Goal: Information Seeking & Learning: Learn about a topic

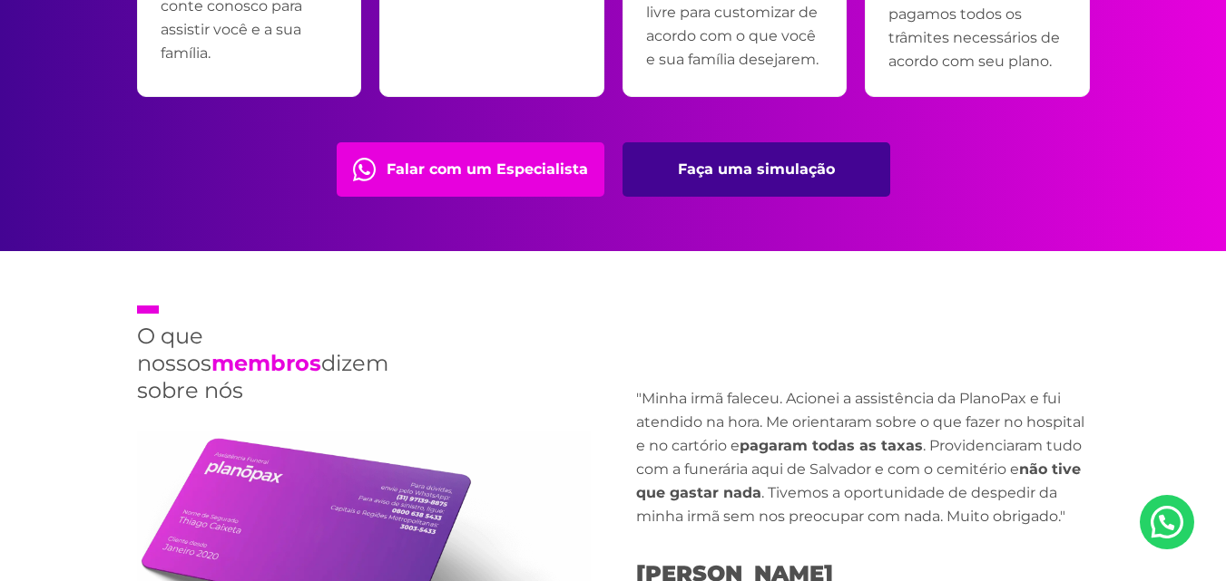
scroll to position [4264, 0]
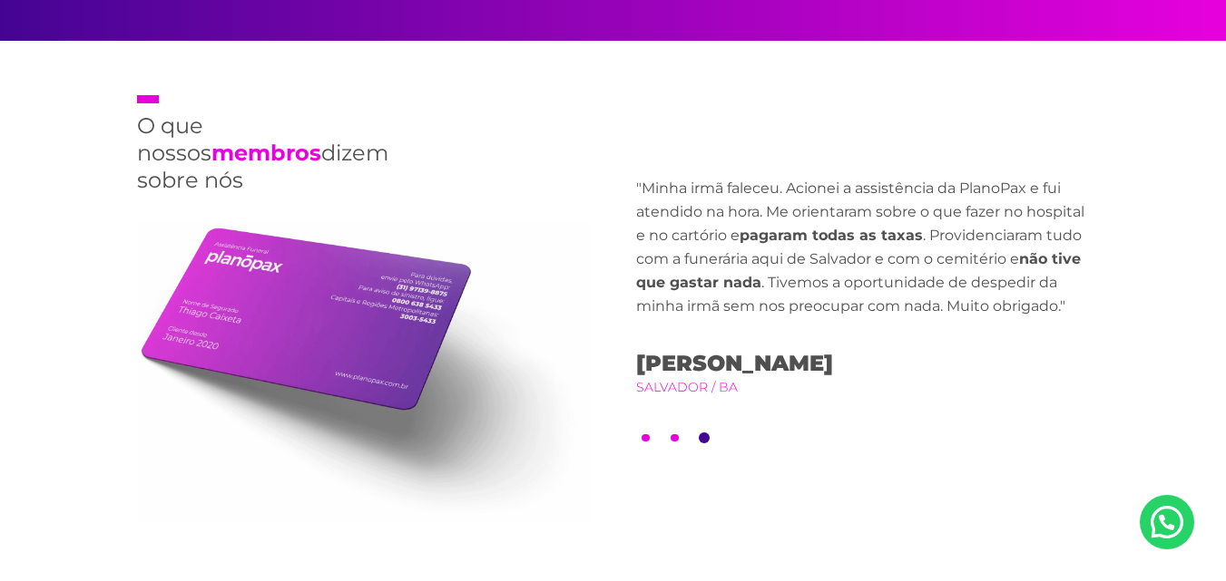
click at [673, 435] on button "2" at bounding box center [674, 439] width 8 height 8
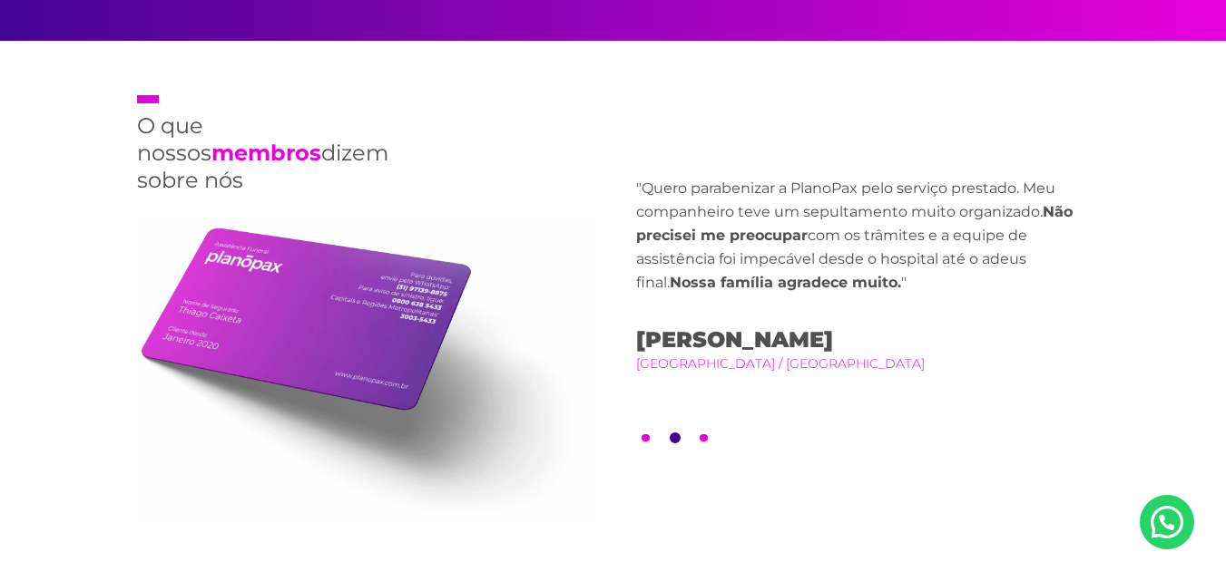
click at [640, 433] on li "1" at bounding box center [645, 438] width 11 height 11
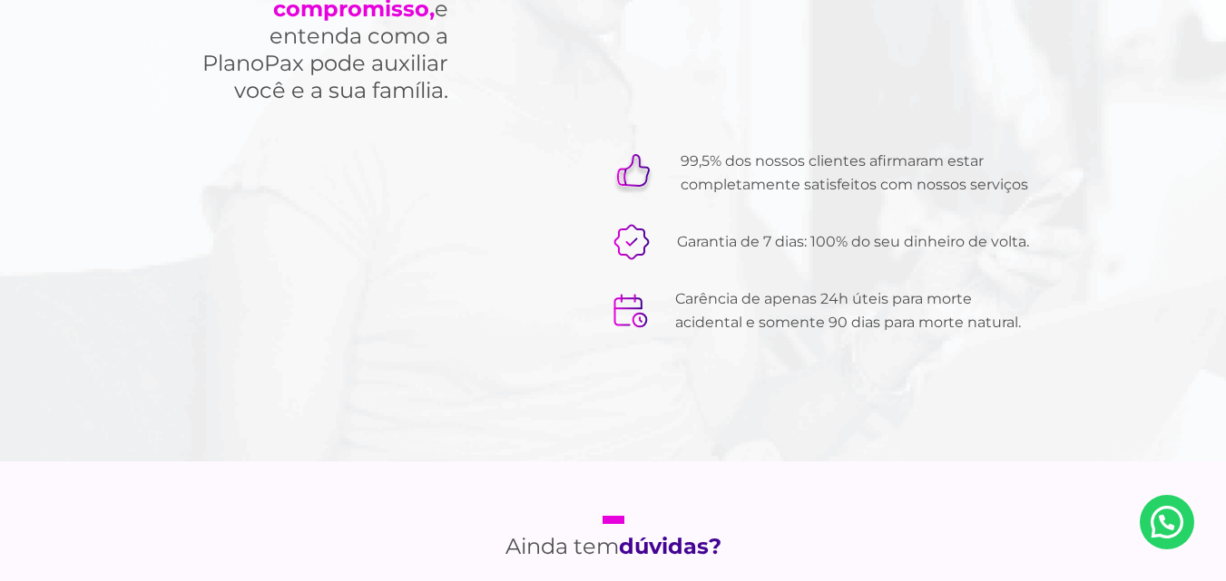
scroll to position [5987, 0]
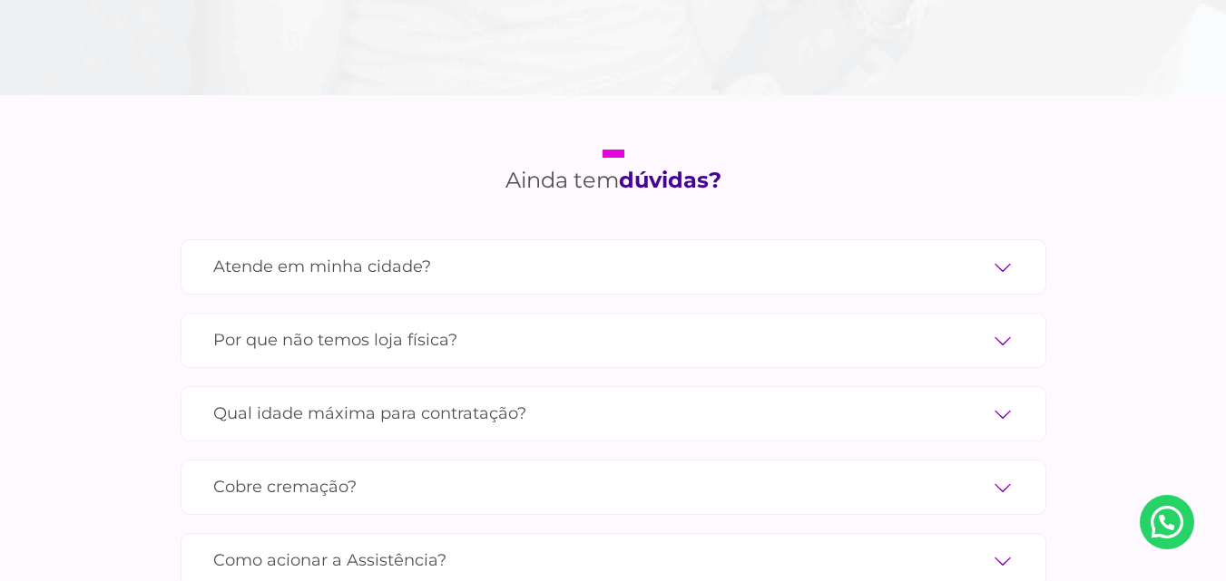
click at [447, 251] on label "Atende em minha cidade?" at bounding box center [613, 267] width 800 height 32
click at [0, 0] on input "Atende em minha cidade?" at bounding box center [0, 0] width 0 height 0
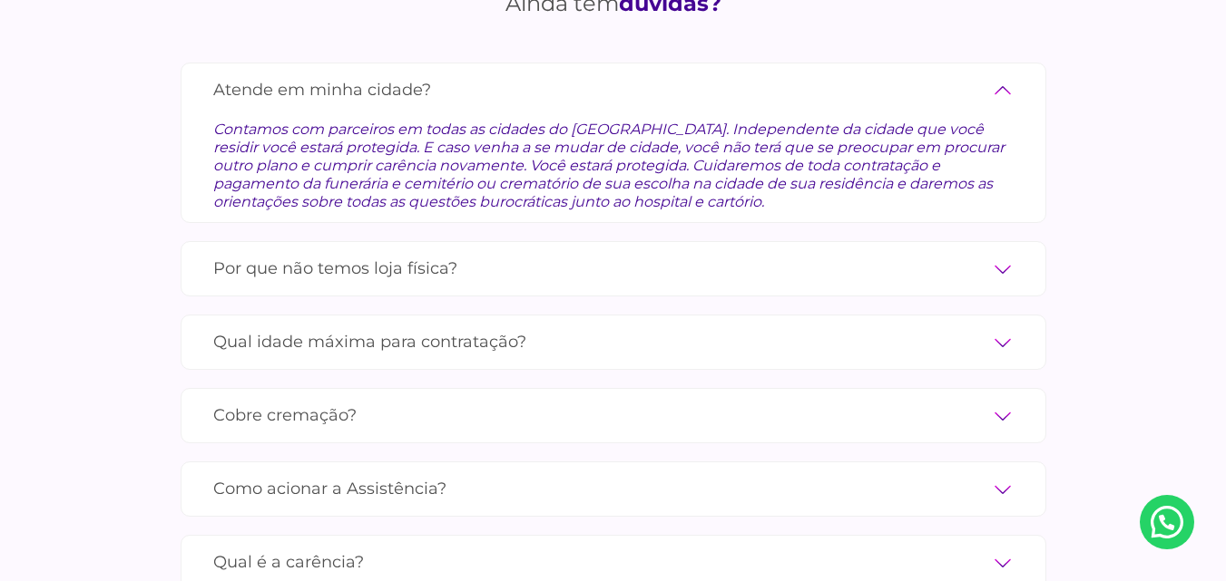
scroll to position [6169, 0]
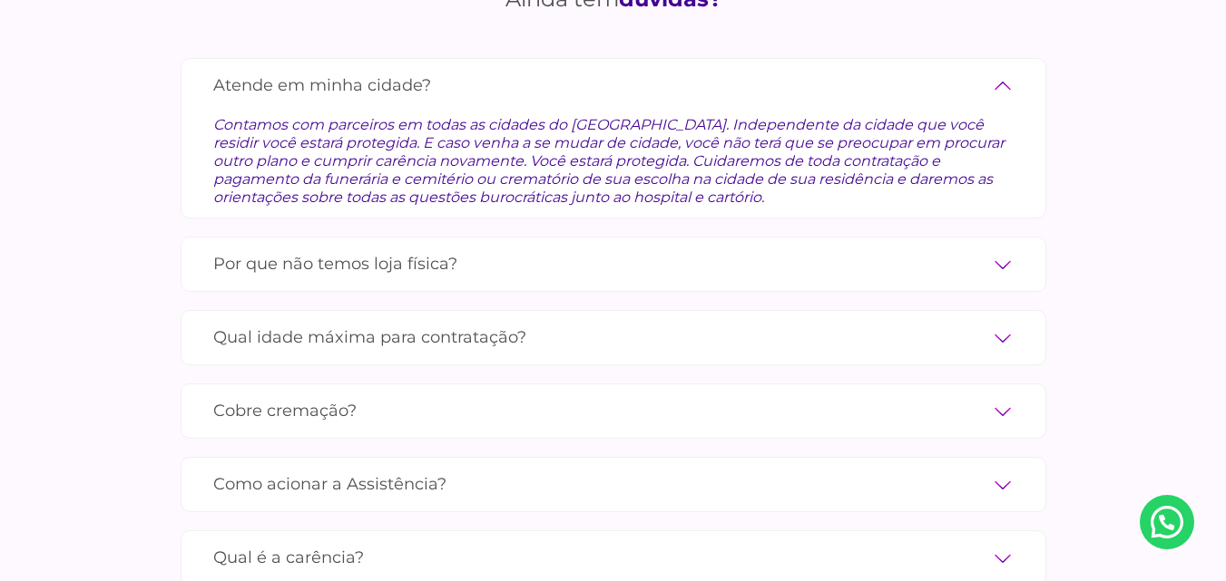
click at [465, 249] on label "Por que não temos loja física?" at bounding box center [613, 265] width 800 height 32
click at [0, 0] on input "Por que não temos loja física?" at bounding box center [0, 0] width 0 height 0
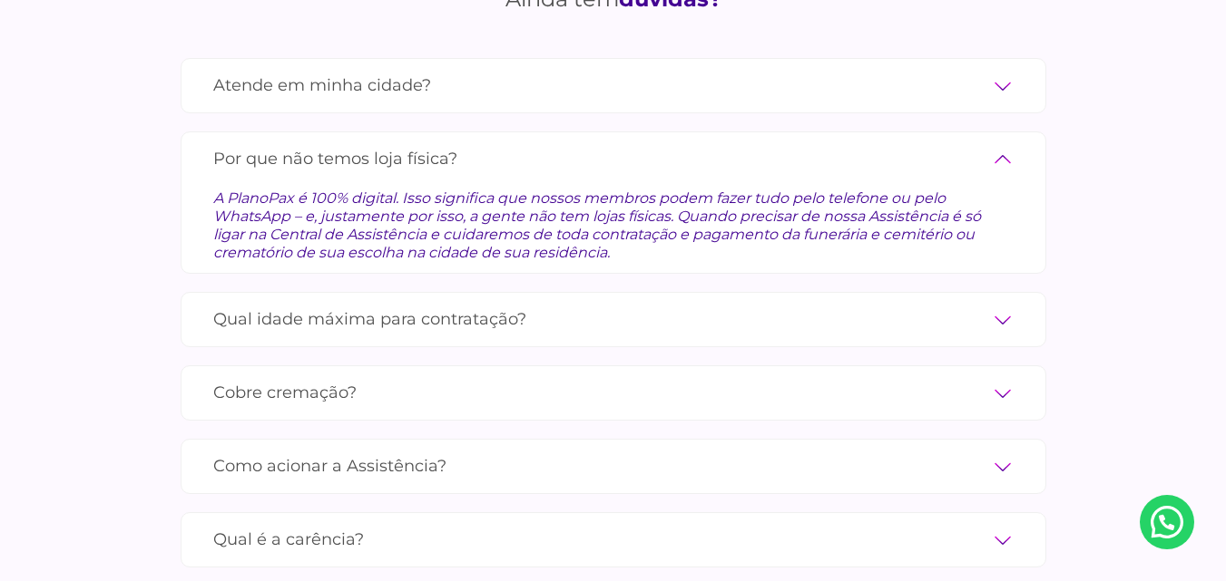
click at [434, 304] on label "Qual idade máxima para contratação?" at bounding box center [613, 320] width 800 height 32
click at [0, 0] on input "Qual idade máxima para contratação?" at bounding box center [0, 0] width 0 height 0
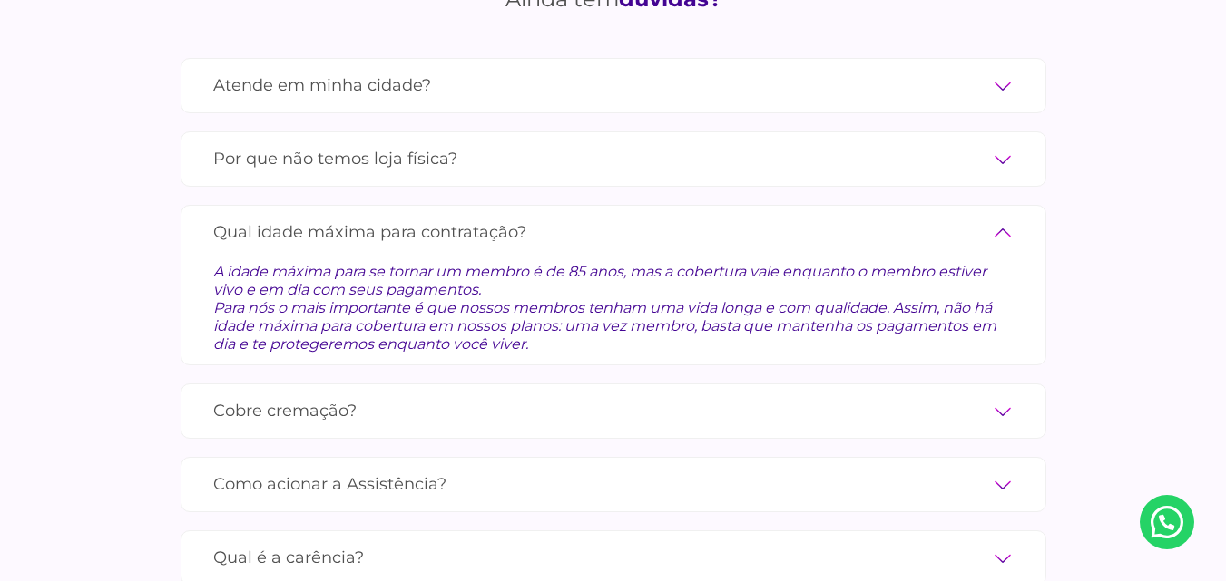
click at [298, 396] on label "Cobre cremação?" at bounding box center [613, 412] width 800 height 32
click at [0, 0] on input "Cobre cremação?" at bounding box center [0, 0] width 0 height 0
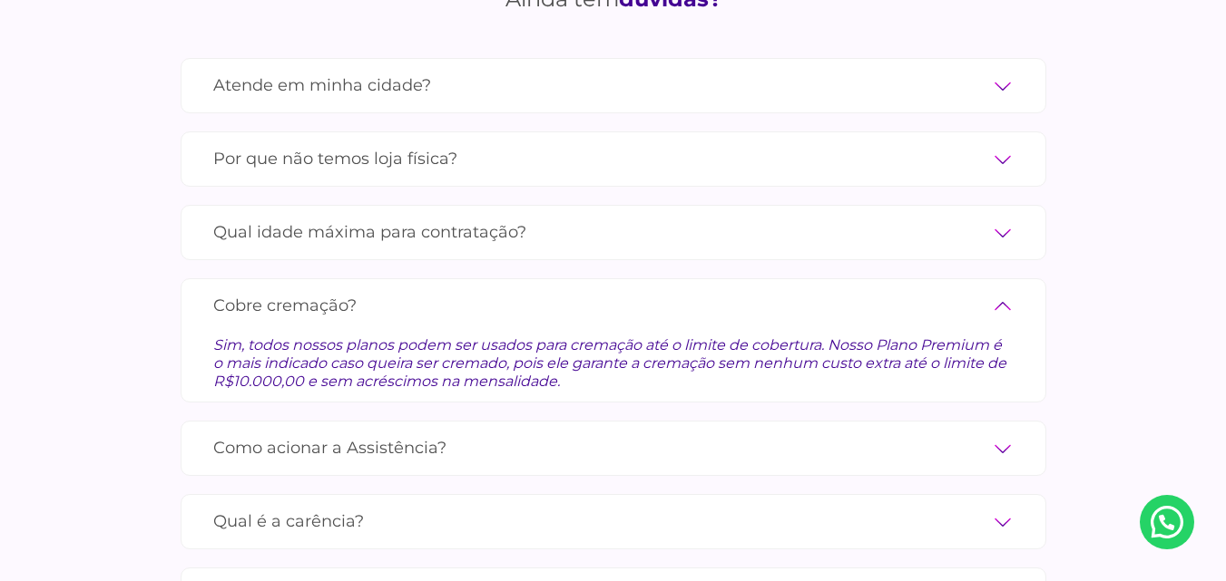
click at [282, 433] on label "Como acionar a Assistência?" at bounding box center [613, 449] width 800 height 32
click at [0, 0] on input "Como acionar a Assistência?" at bounding box center [0, 0] width 0 height 0
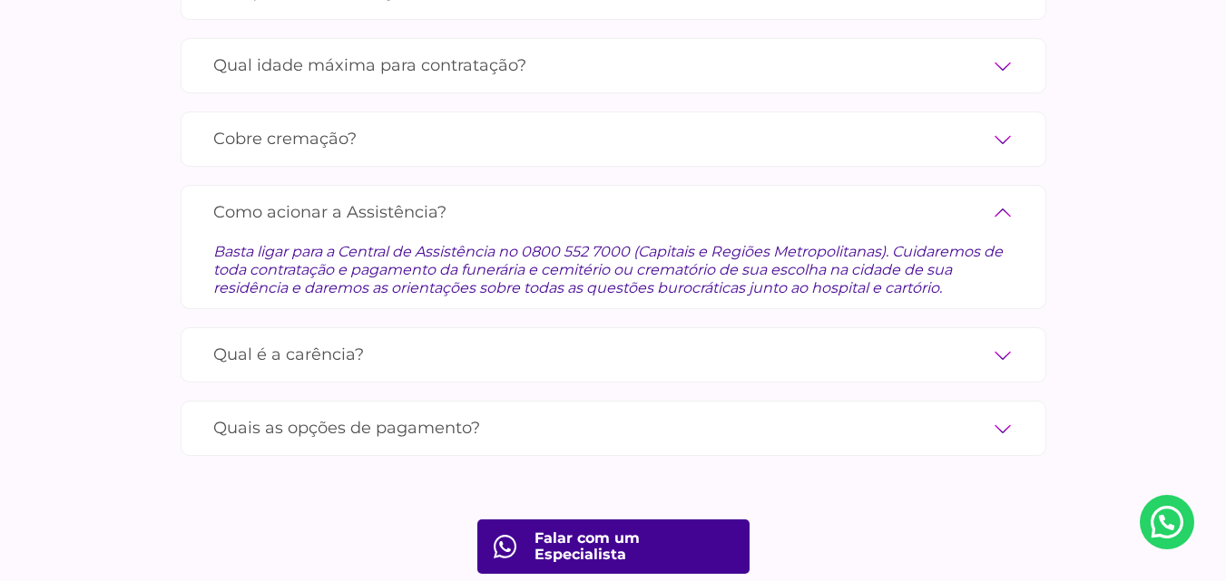
scroll to position [6350, 0]
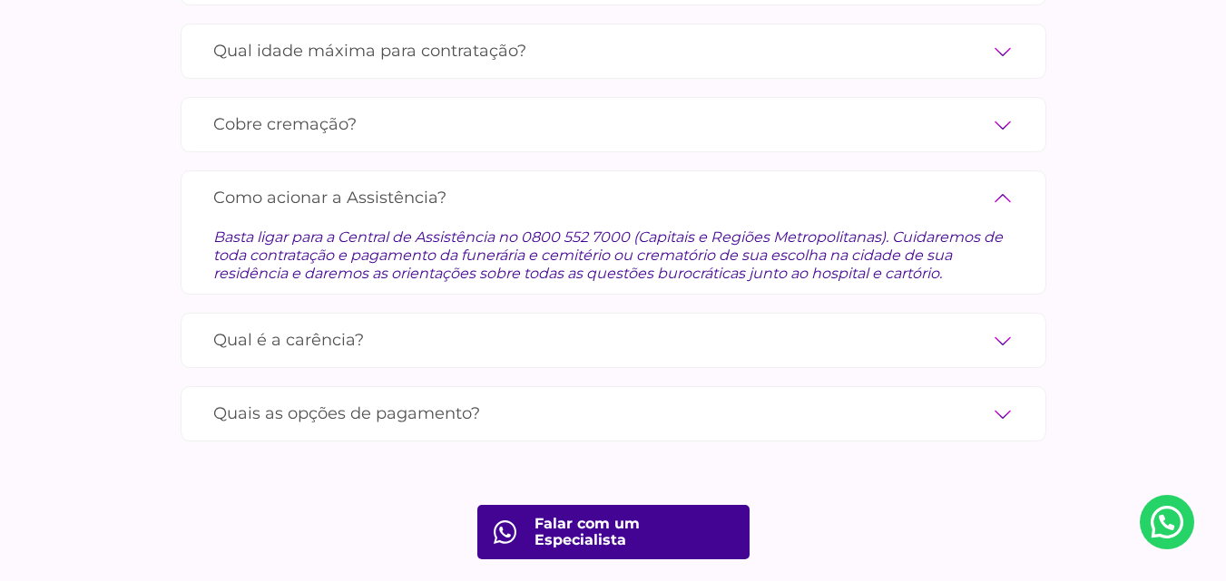
click at [283, 329] on label "Qual é a carência?" at bounding box center [613, 341] width 800 height 32
click at [0, 0] on input "Qual é a carência?" at bounding box center [0, 0] width 0 height 0
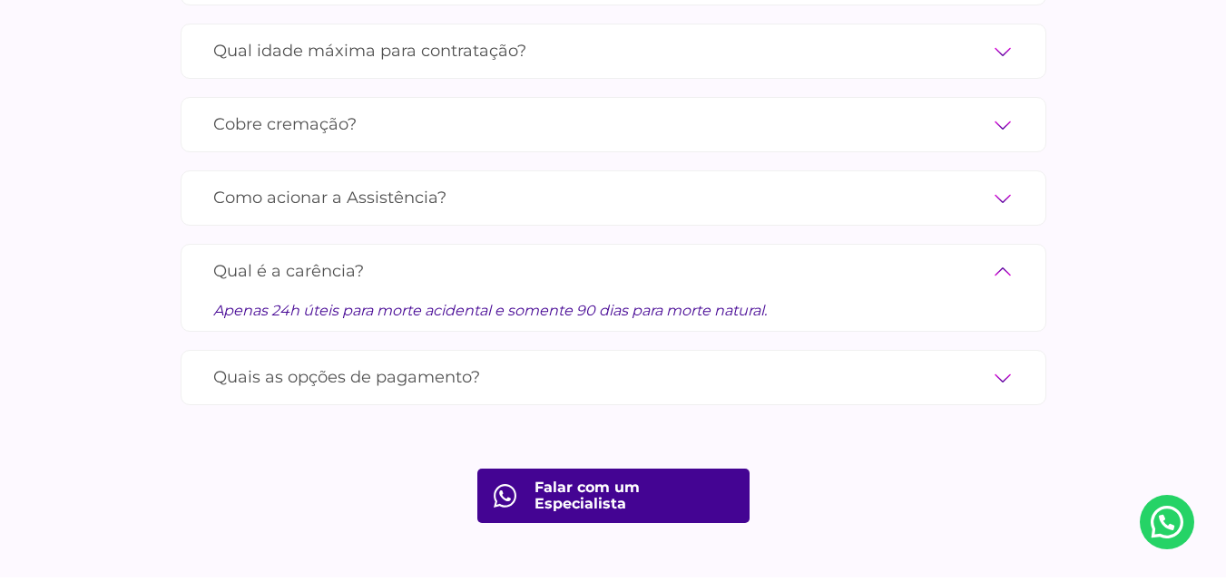
click at [292, 362] on label "Quais as opções de pagamento?" at bounding box center [613, 378] width 800 height 32
click at [0, 0] on input "Quais as opções de pagamento?" at bounding box center [0, 0] width 0 height 0
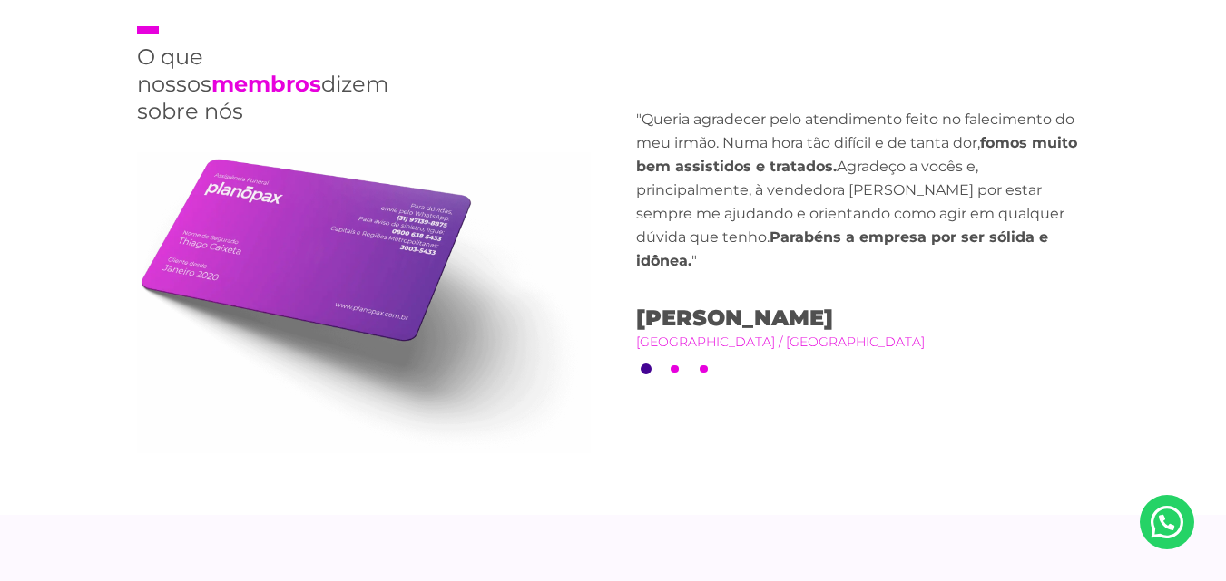
scroll to position [4354, 0]
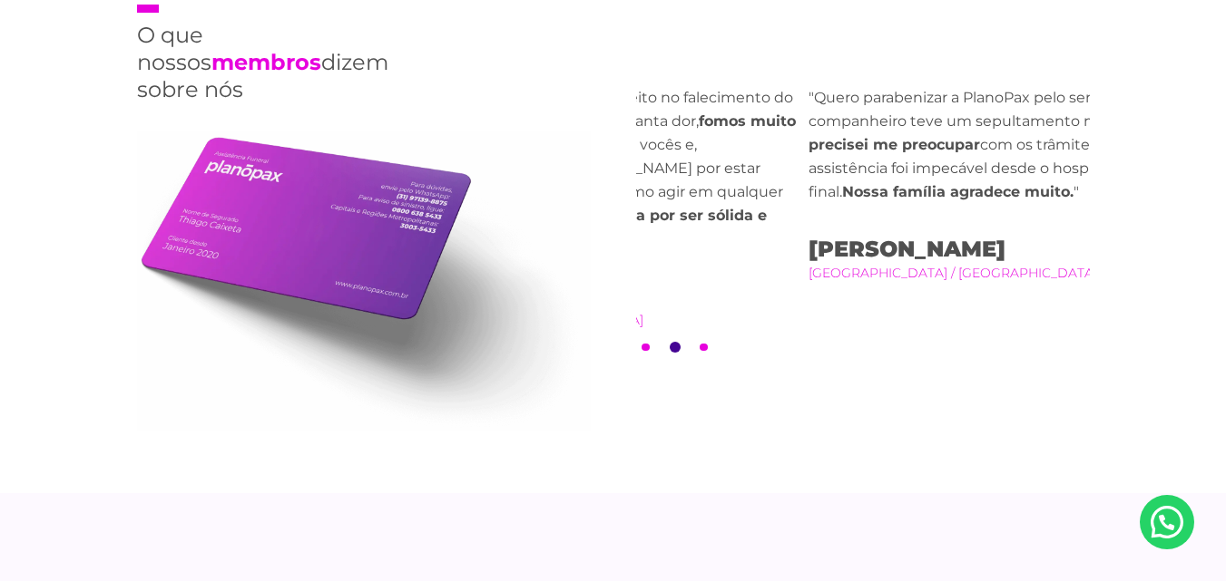
drag, startPoint x: 682, startPoint y: 193, endPoint x: 940, endPoint y: 198, distance: 257.7
click at [940, 198] on p ""Quero parabenizar a PlanoPax pelo serviço prestado. Meu companheiro teve um se…" at bounding box center [1035, 145] width 454 height 118
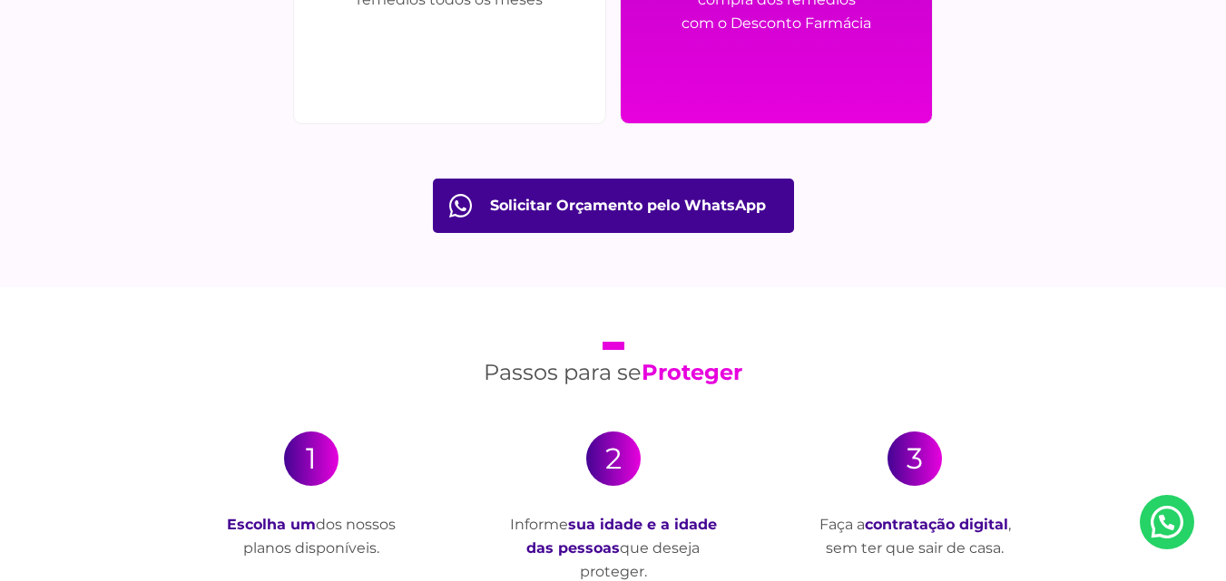
scroll to position [3175, 0]
